Goal: Entertainment & Leisure: Browse casually

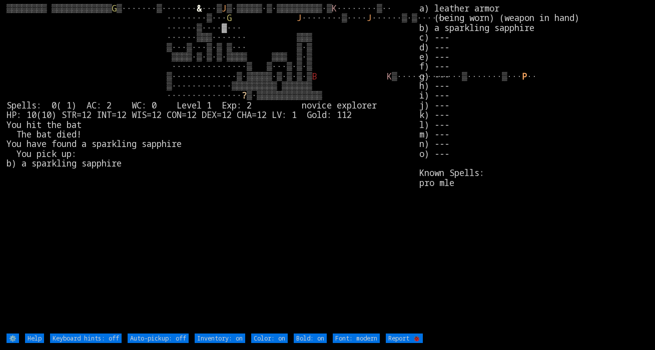
type off "Auto-pickup: on"
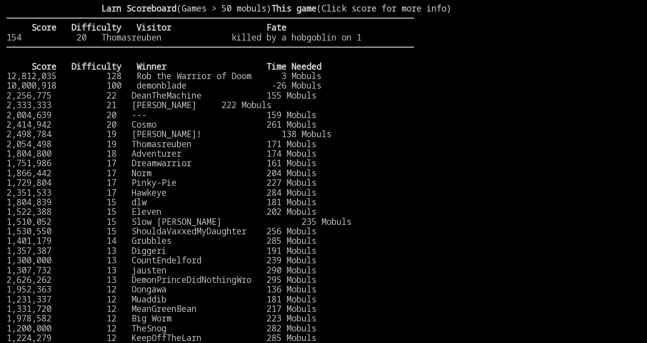
click at [545, 87] on stats at bounding box center [527, 165] width 227 height 322
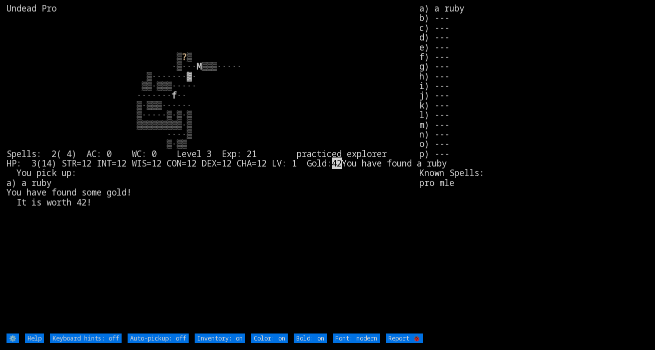
type off "Auto-pickup: on"
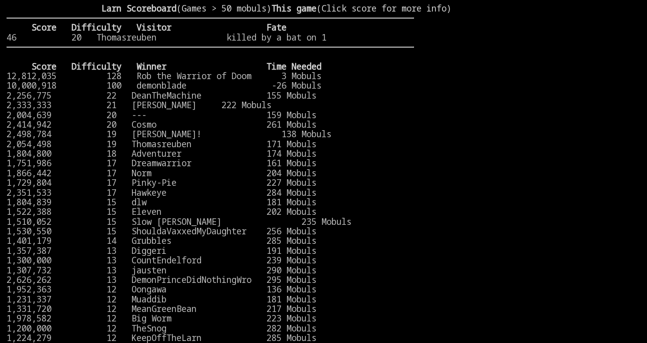
click at [524, 141] on stats at bounding box center [527, 165] width 227 height 322
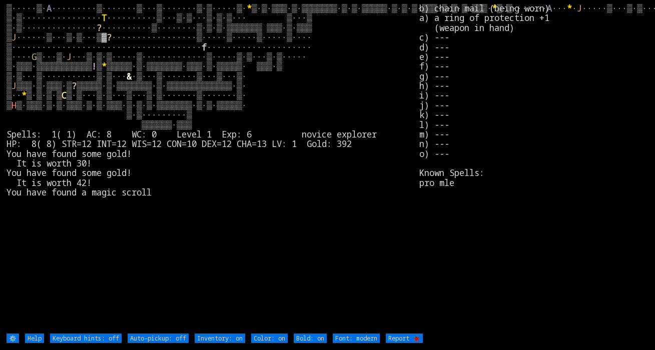
type off "Auto-pickup: on"
